Goal: Check status

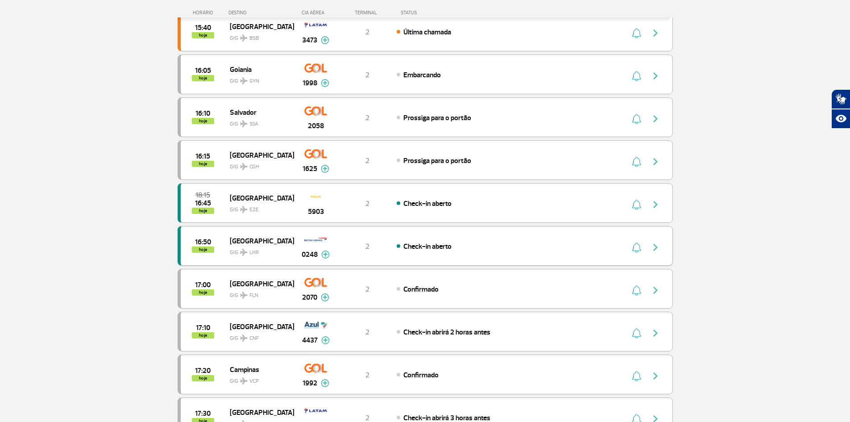
scroll to position [357, 0]
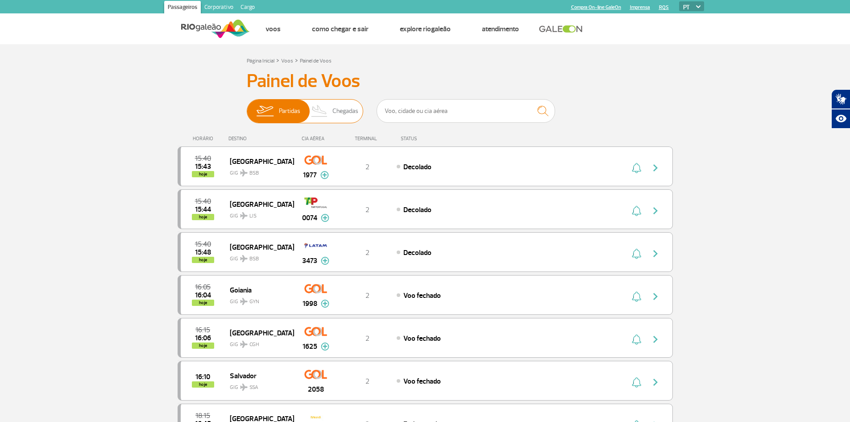
click at [338, 112] on span "Chegadas" at bounding box center [346, 111] width 26 height 23
click at [247, 107] on input "Partidas Chegadas" at bounding box center [247, 107] width 0 height 0
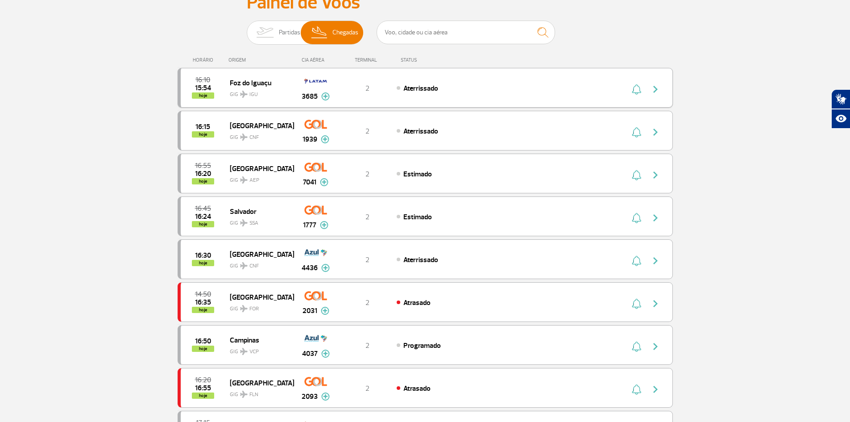
scroll to position [89, 0]
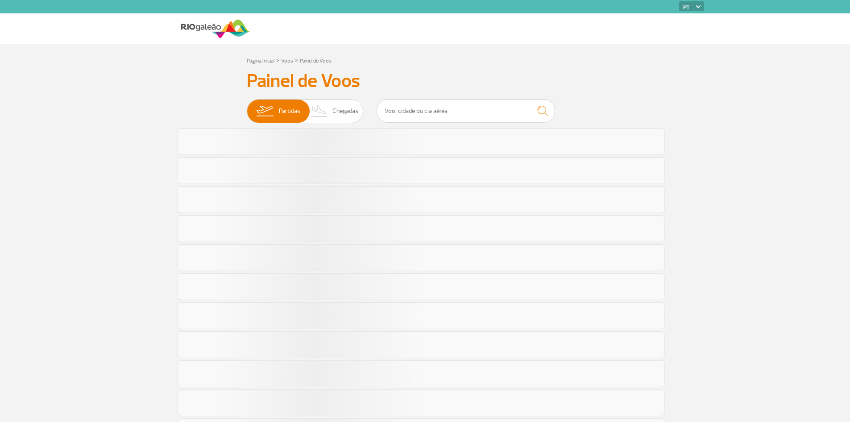
scroll to position [90, 0]
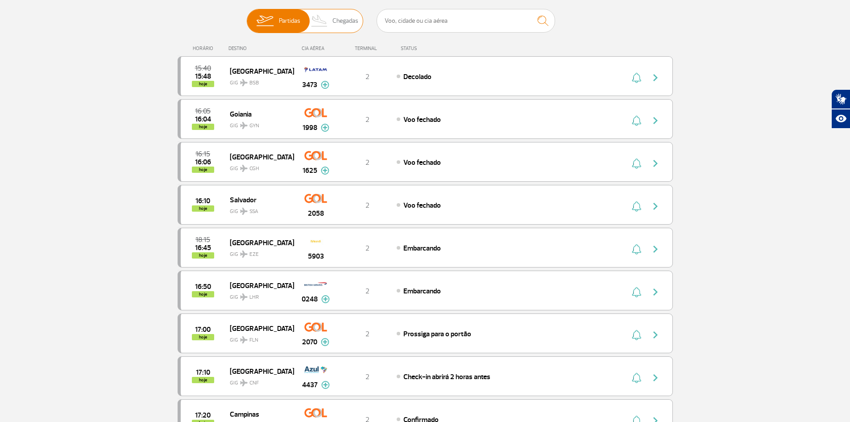
click at [350, 26] on span "Chegadas" at bounding box center [346, 20] width 26 height 23
click at [247, 17] on input "Partidas Chegadas" at bounding box center [247, 17] width 0 height 0
